Goal: Submit feedback/report problem: Submit feedback/report problem

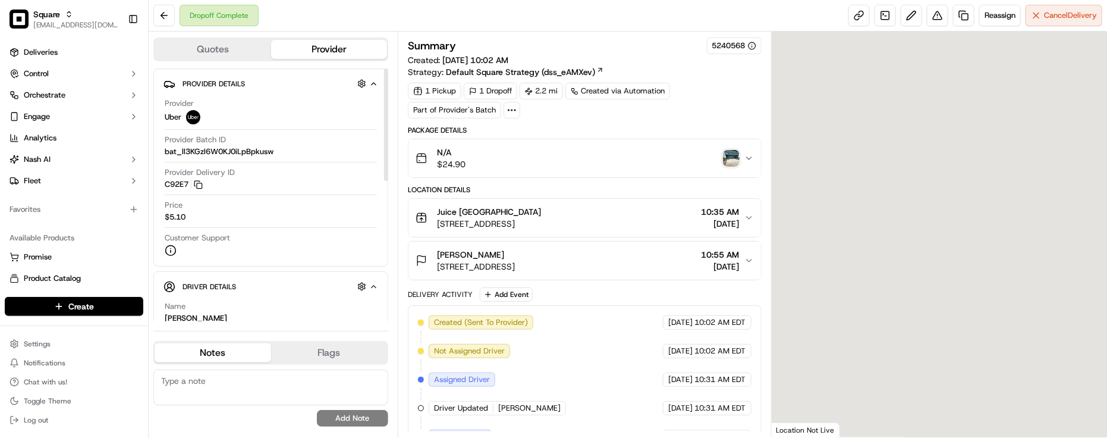
click at [291, 7] on div "Dropoff Complete Reassign Cancel Delivery" at bounding box center [628, 16] width 958 height 32
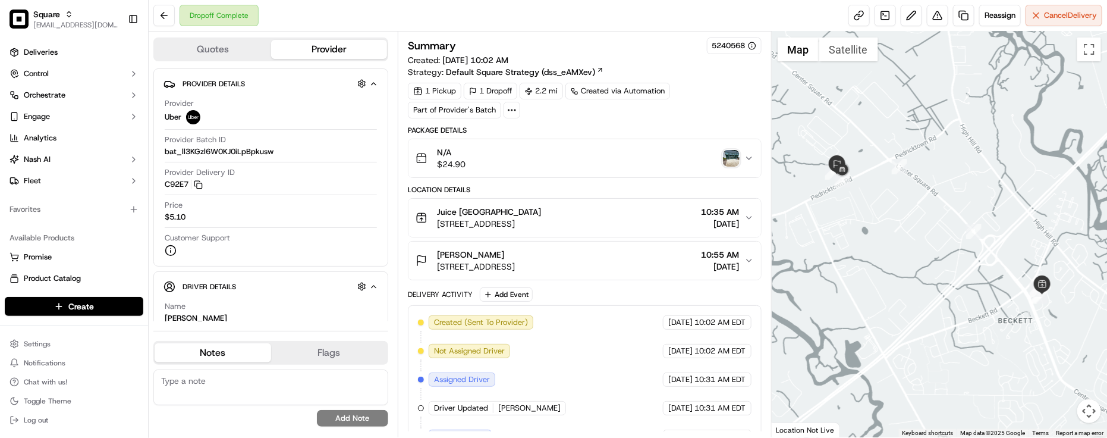
click at [735, 156] on img "button" at bounding box center [731, 158] width 17 height 17
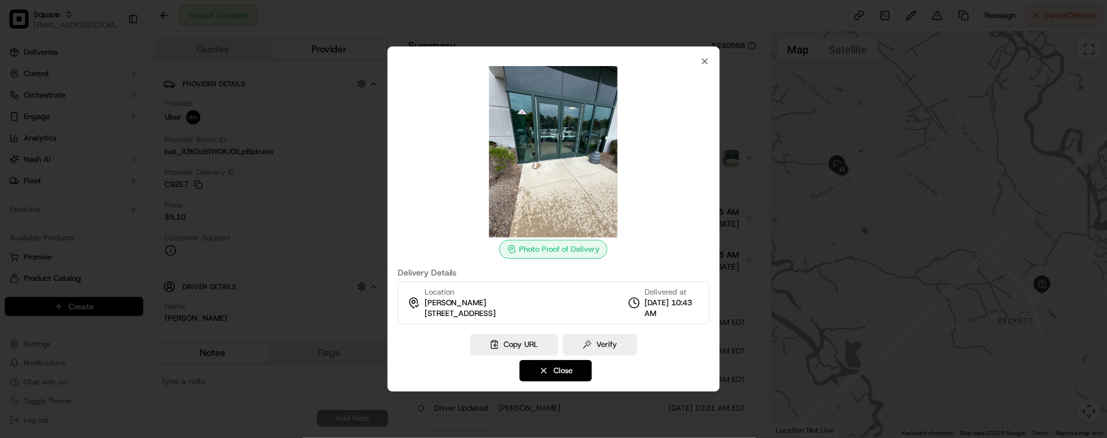
click at [739, 103] on div at bounding box center [553, 219] width 1107 height 438
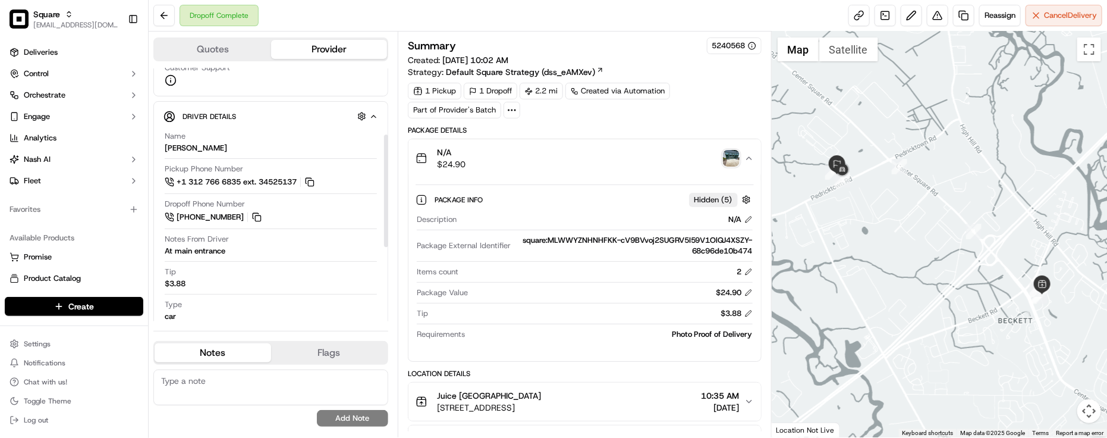
scroll to position [149, 0]
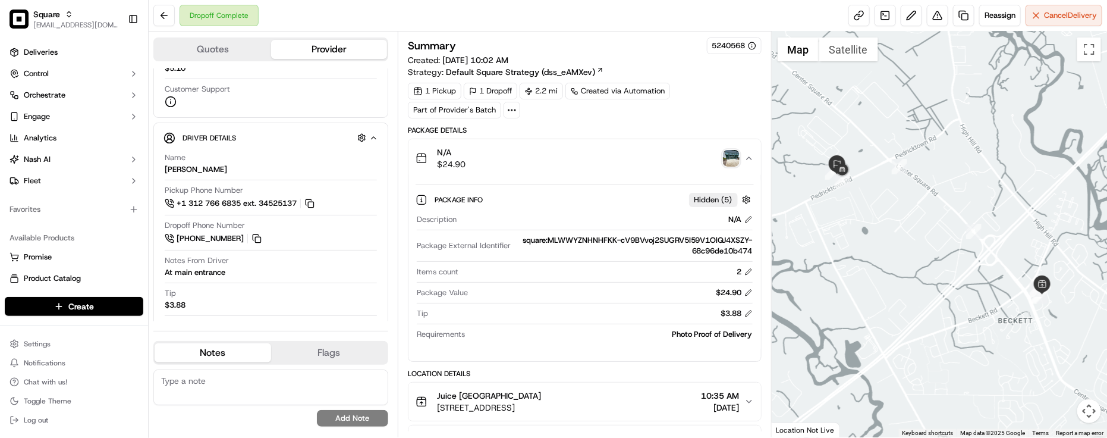
click at [732, 158] on img "button" at bounding box center [731, 158] width 17 height 17
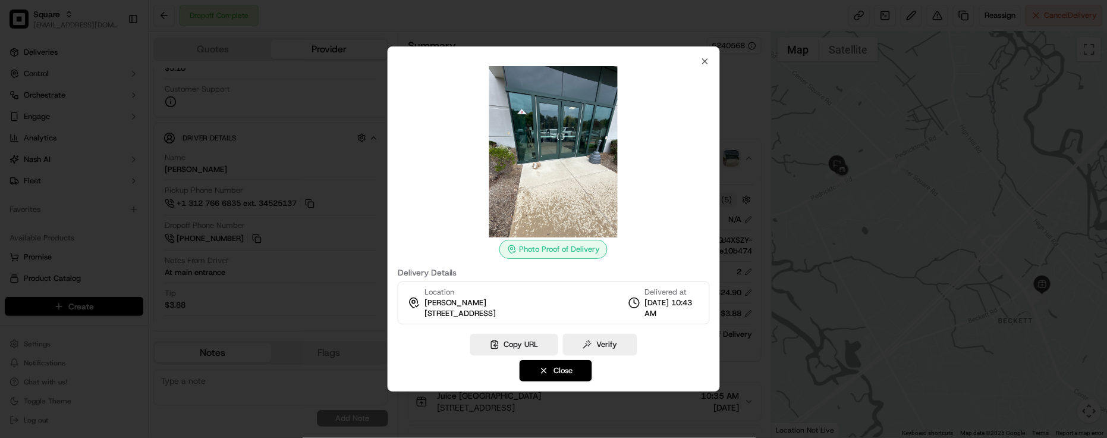
click at [738, 110] on div at bounding box center [553, 219] width 1107 height 438
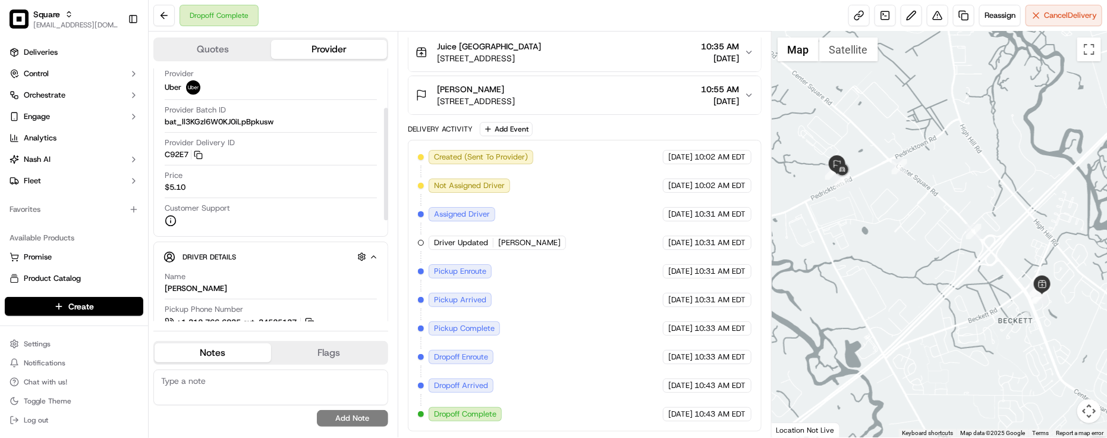
scroll to position [18, 0]
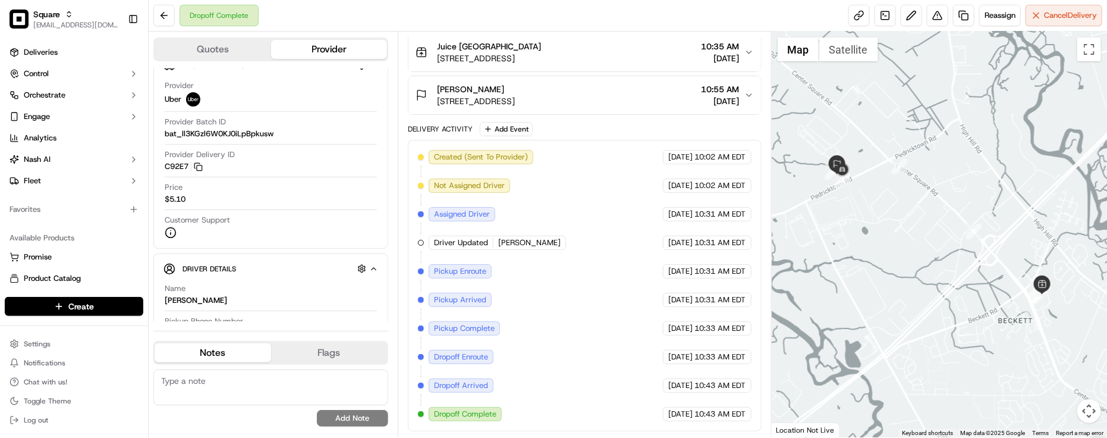
click at [668, 209] on span "[DATE]" at bounding box center [680, 214] width 24 height 11
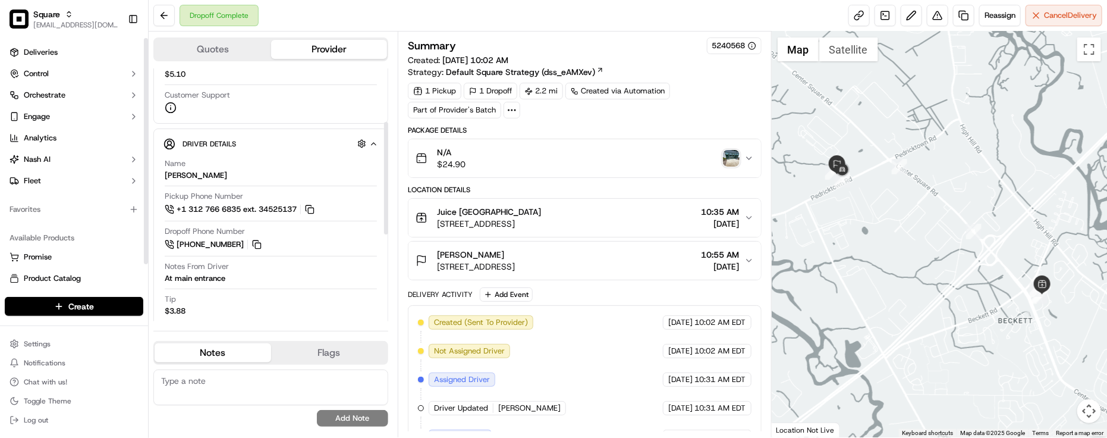
scroll to position [166, 0]
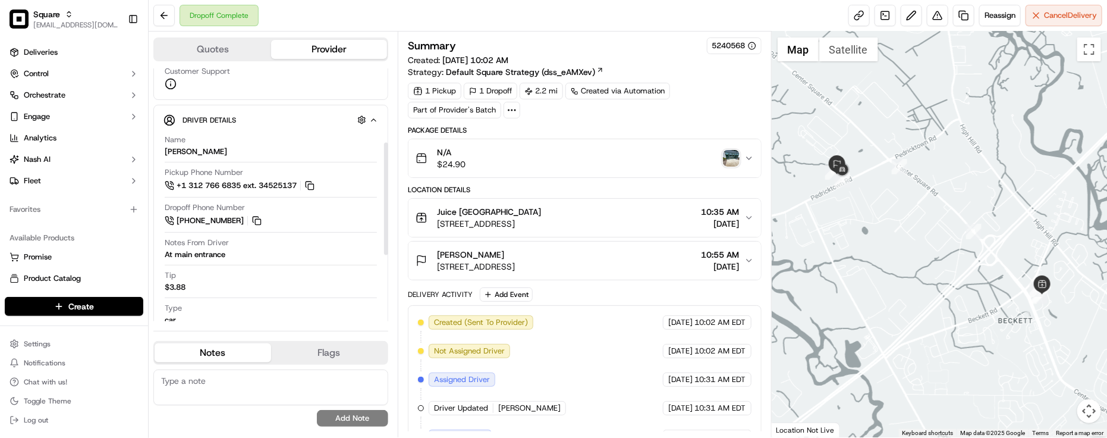
click at [646, 268] on div "[PERSON_NAME] [STREET_ADDRESS] 10:55 AM [DATE]" at bounding box center [580, 261] width 329 height 24
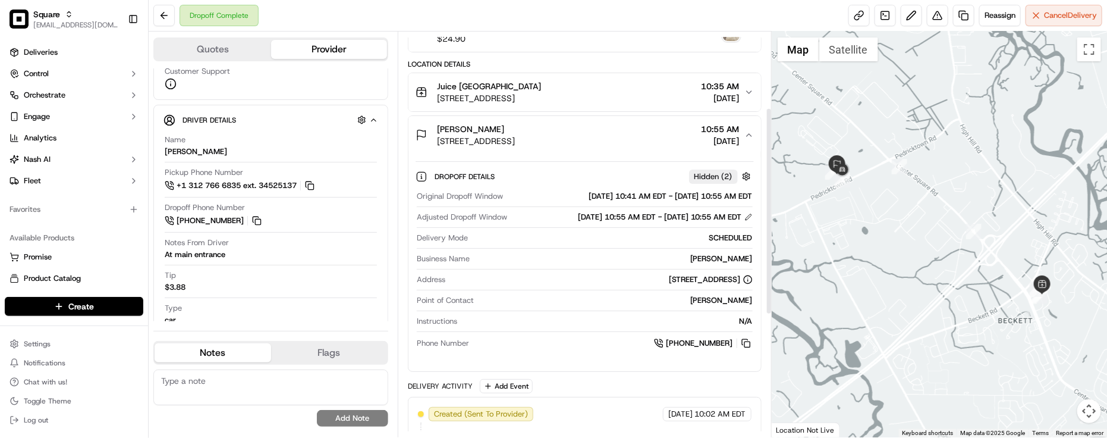
scroll to position [149, 0]
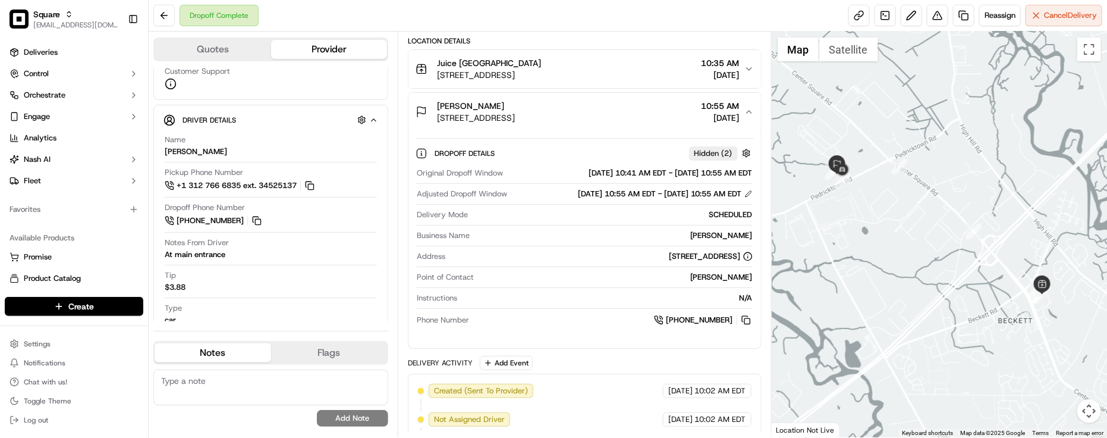
click at [479, 301] on div "N/A" at bounding box center [607, 297] width 291 height 11
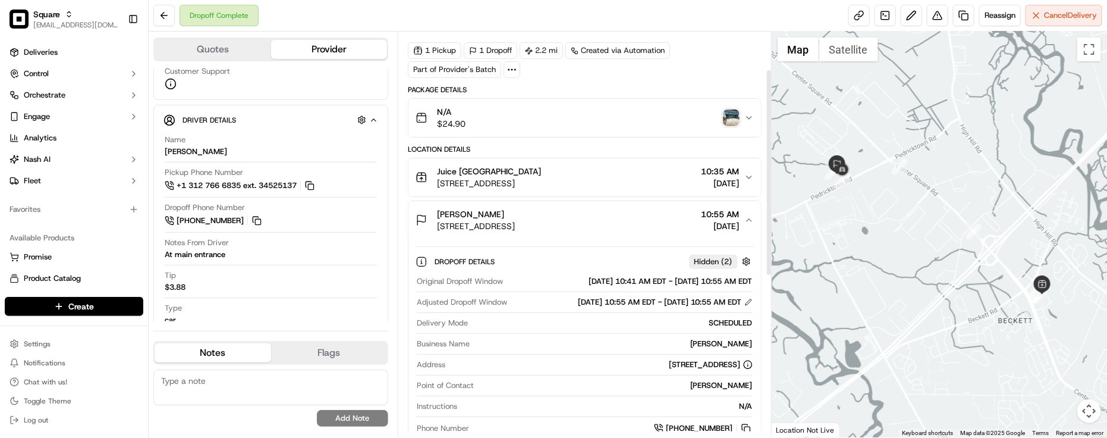
scroll to position [74, 0]
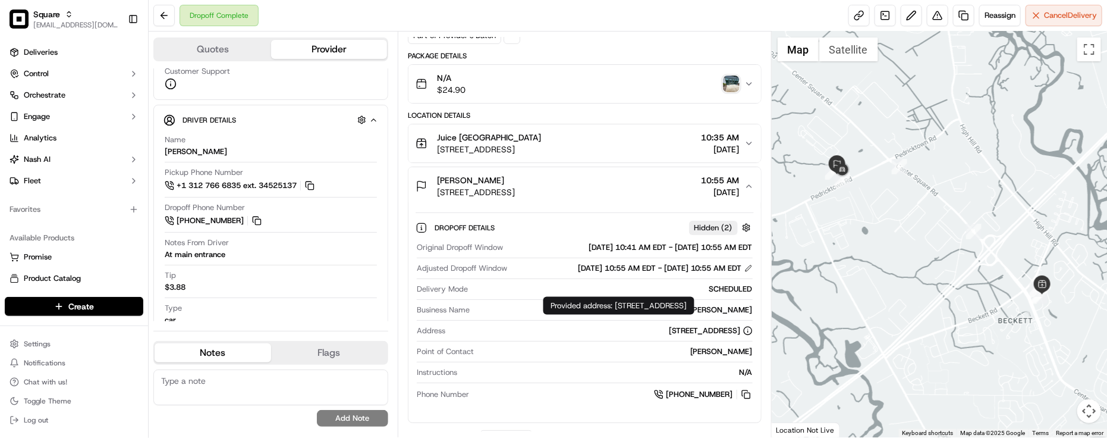
click at [631, 352] on div "[PERSON_NAME]" at bounding box center [616, 351] width 274 height 11
click at [479, 299] on div "Delivery Mode SCHEDULED" at bounding box center [585, 292] width 336 height 16
click at [530, 310] on div "[PERSON_NAME]" at bounding box center [613, 309] width 278 height 11
click at [617, 27] on div "Dropoff Complete Reassign Cancel Delivery" at bounding box center [628, 16] width 958 height 32
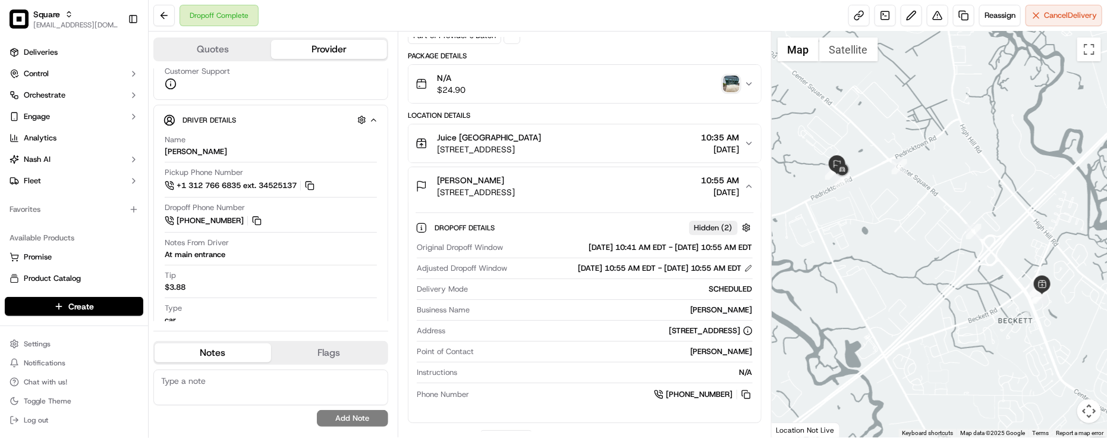
click at [507, 18] on div "Dropoff Complete Reassign Cancel Delivery" at bounding box center [628, 16] width 958 height 32
click at [556, 369] on div "N/A" at bounding box center [607, 372] width 291 height 11
click at [602, 15] on div "Dropoff Complete Reassign Cancel Delivery" at bounding box center [628, 16] width 958 height 32
click at [372, 14] on div "Dropoff Complete Reassign Cancel Delivery" at bounding box center [628, 16] width 958 height 32
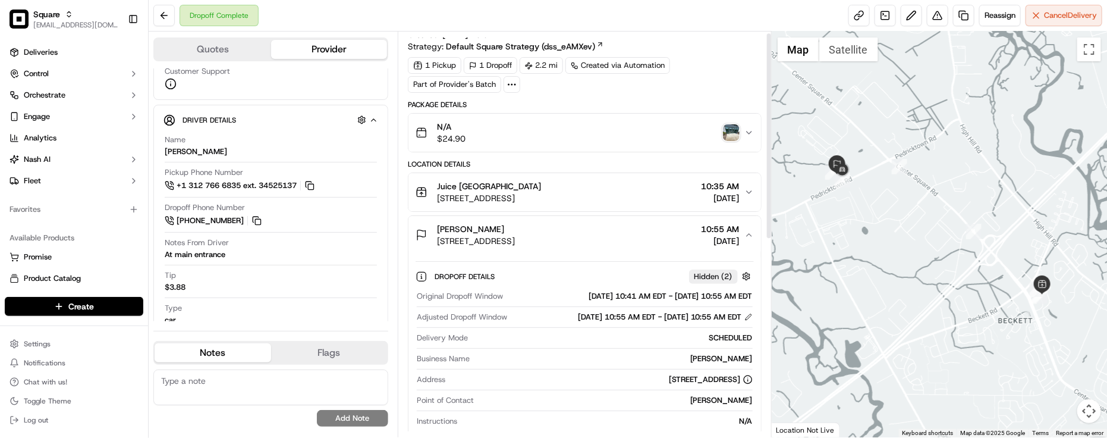
scroll to position [0, 0]
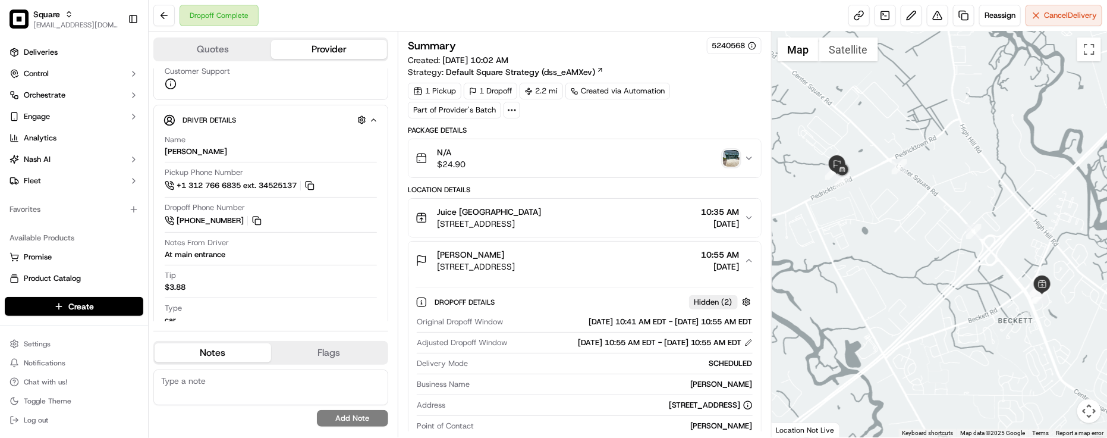
drag, startPoint x: 614, startPoint y: 316, endPoint x: 595, endPoint y: 301, distance: 23.7
click at [614, 316] on div "Original Dropoff Window [DATE] 10:41 AM EDT - [DATE] 10:55 AM EDT Adjusted Drop…" at bounding box center [585, 396] width 338 height 168
click at [345, 290] on div "Tip $3.88" at bounding box center [271, 281] width 212 height 23
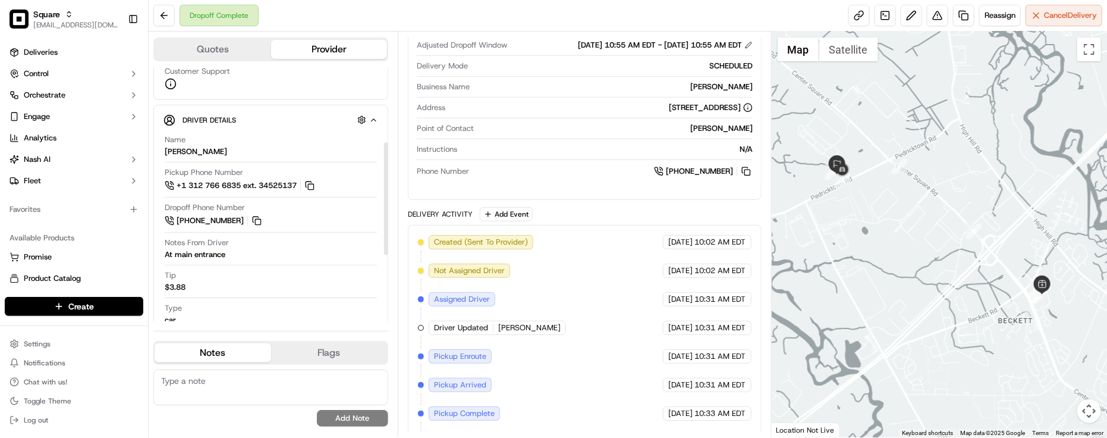
click at [339, 256] on div "Notes From Driver At main entrance" at bounding box center [271, 248] width 212 height 23
click at [941, 15] on button at bounding box center [937, 15] width 21 height 21
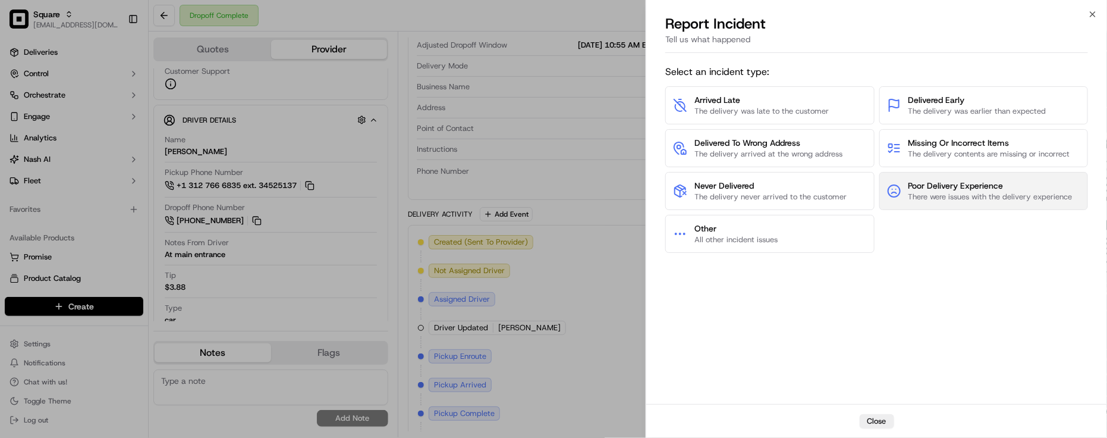
click at [958, 191] on span "Poor Delivery Experience" at bounding box center [990, 186] width 164 height 12
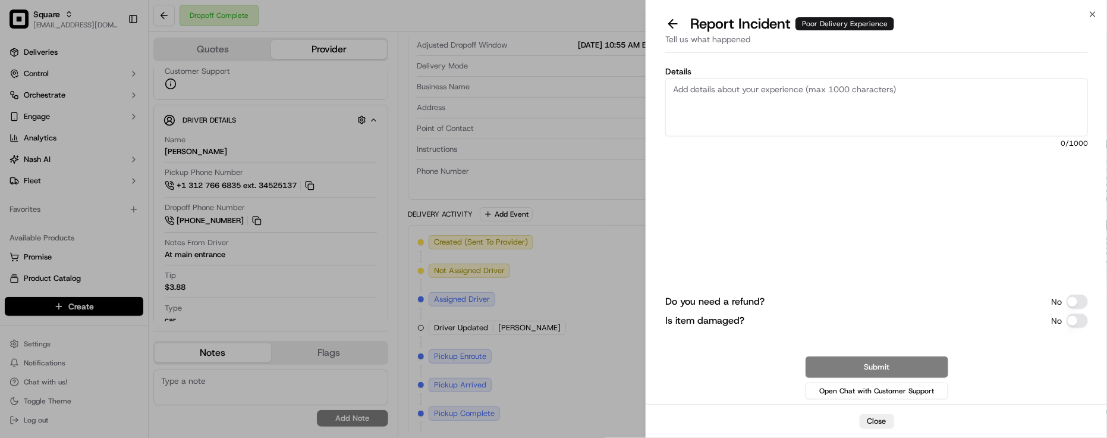
click at [851, 96] on textarea "Details" at bounding box center [876, 107] width 423 height 58
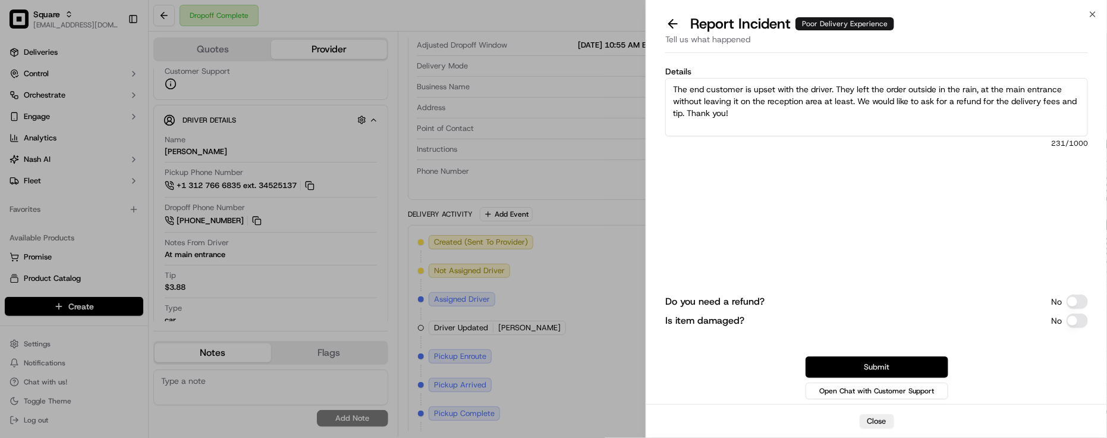
type textarea "The end customer is upset with the driver. They left the order outside in the r…"
click at [897, 361] on button "Submit" at bounding box center [877, 366] width 143 height 21
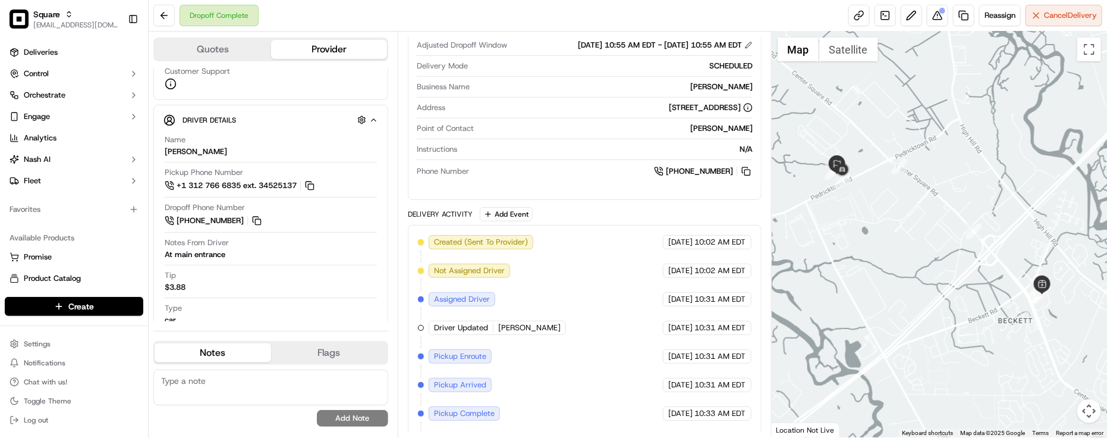
drag, startPoint x: 551, startPoint y: 316, endPoint x: 616, endPoint y: 321, distance: 65.0
click at [551, 317] on div "Created (Sent To Provider) Uber [DATE] 10:02 AM EDT Not Assigned Driver Uber [D…" at bounding box center [585, 370] width 334 height 271
click at [281, 21] on div "Dropoff Complete Reassign Cancel Delivery" at bounding box center [628, 16] width 958 height 32
drag, startPoint x: 637, startPoint y: 346, endPoint x: 657, endPoint y: 372, distance: 32.6
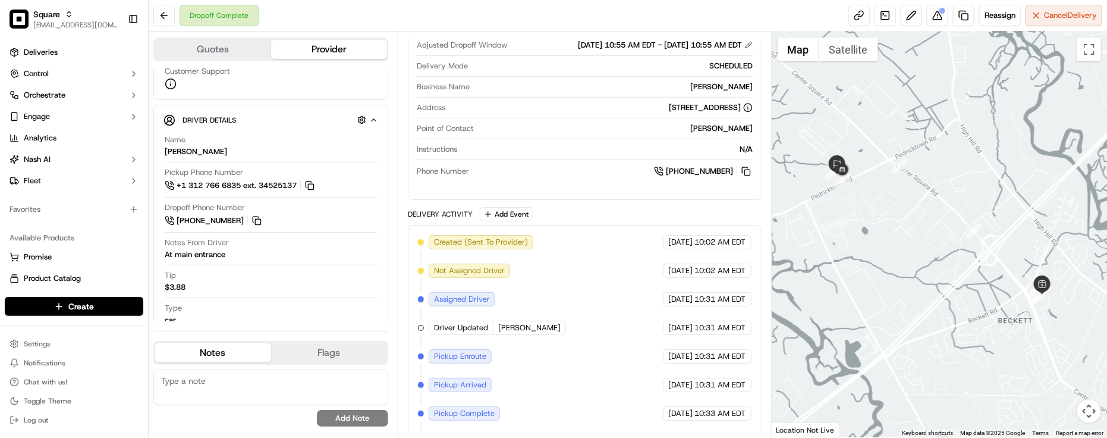
click at [637, 346] on div "Created (Sent To Provider) Uber [DATE] 10:02 AM EDT Not Assigned Driver Uber [D…" at bounding box center [585, 370] width 334 height 271
click at [232, 149] on div "Name [PERSON_NAME]" at bounding box center [271, 145] width 212 height 23
click at [450, 397] on div "Created (Sent To Provider) Uber [DATE] 10:02 AM EDT Not Assigned Driver Uber [D…" at bounding box center [585, 370] width 334 height 271
click at [325, 387] on textarea at bounding box center [270, 387] width 235 height 36
click at [197, 378] on textarea at bounding box center [270, 387] width 235 height 36
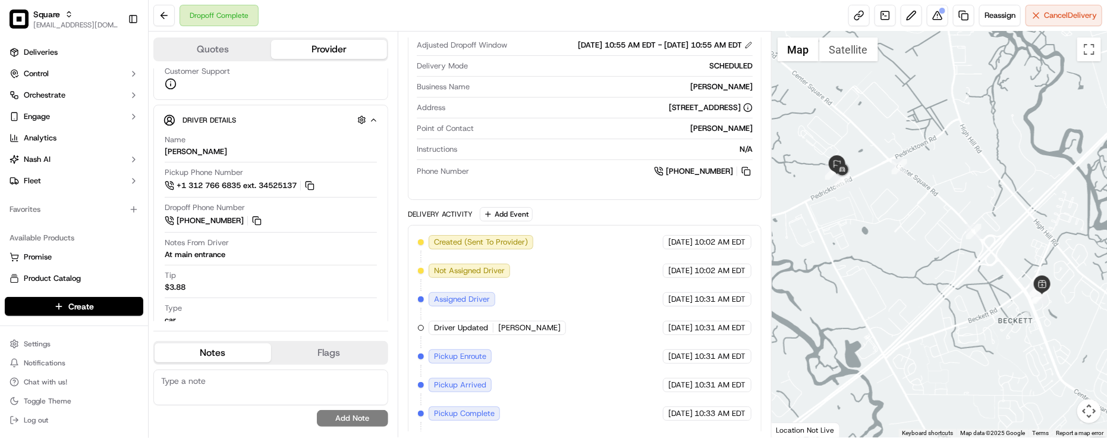
paste textarea "Caller Information: End Customer - She's upset and wanted to file a complaint a…"
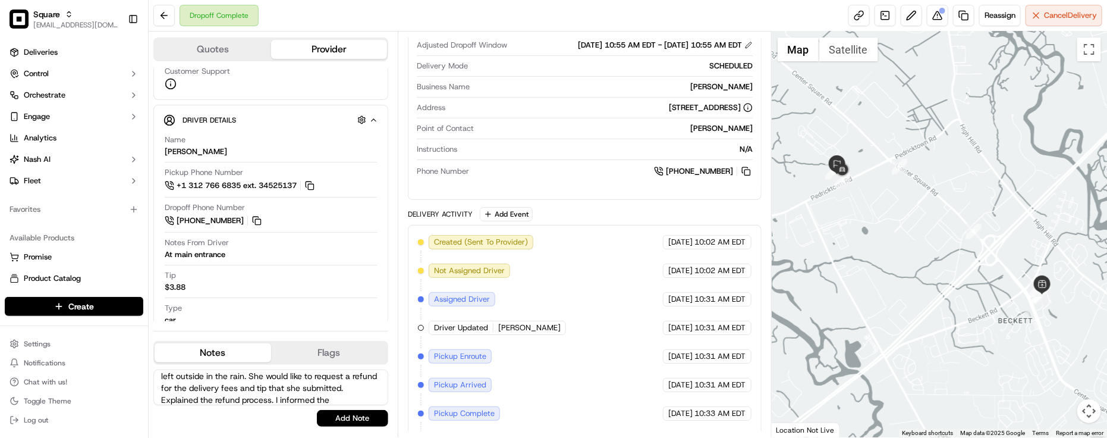
scroll to position [40, 0]
type textarea "Caller Information: End Customer - She's upset and wanted to file a complaint a…"
click at [344, 411] on button "Add Note" at bounding box center [352, 418] width 71 height 17
click at [539, 282] on div "Created (Sent To Provider) Uber [DATE] 10:02 AM EDT Not Assigned Driver Uber [D…" at bounding box center [585, 370] width 334 height 271
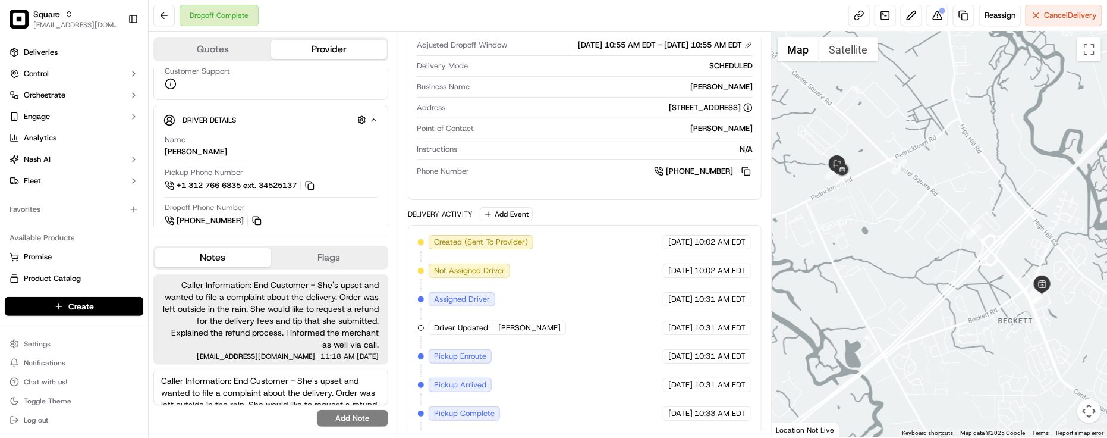
click at [553, 129] on div "[PERSON_NAME]" at bounding box center [616, 128] width 274 height 11
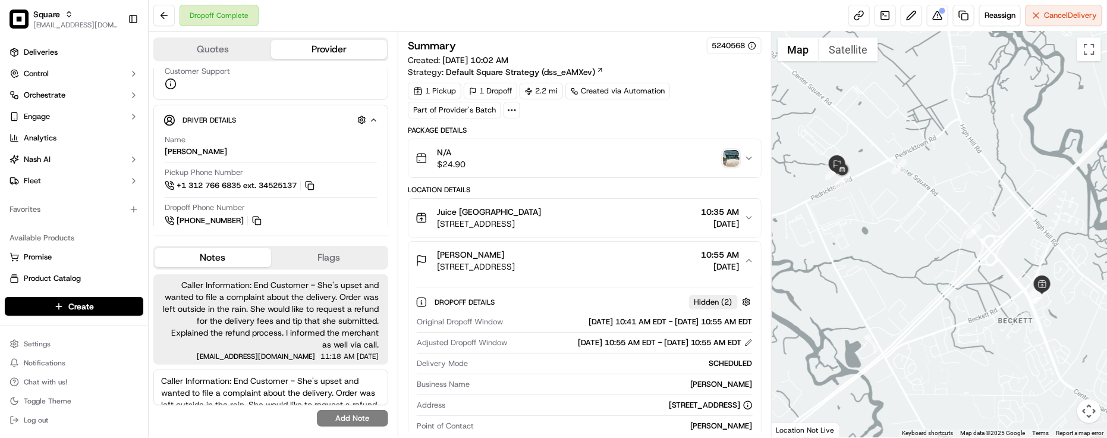
click at [357, 353] on span "[DATE]" at bounding box center [368, 356] width 22 height 7
click at [677, 1] on div "Dropoff Complete Reassign Cancel Delivery" at bounding box center [628, 16] width 958 height 32
click at [301, 21] on div "Dropoff Complete Reassign Cancel Delivery" at bounding box center [628, 16] width 958 height 32
